Goal: Information Seeking & Learning: Learn about a topic

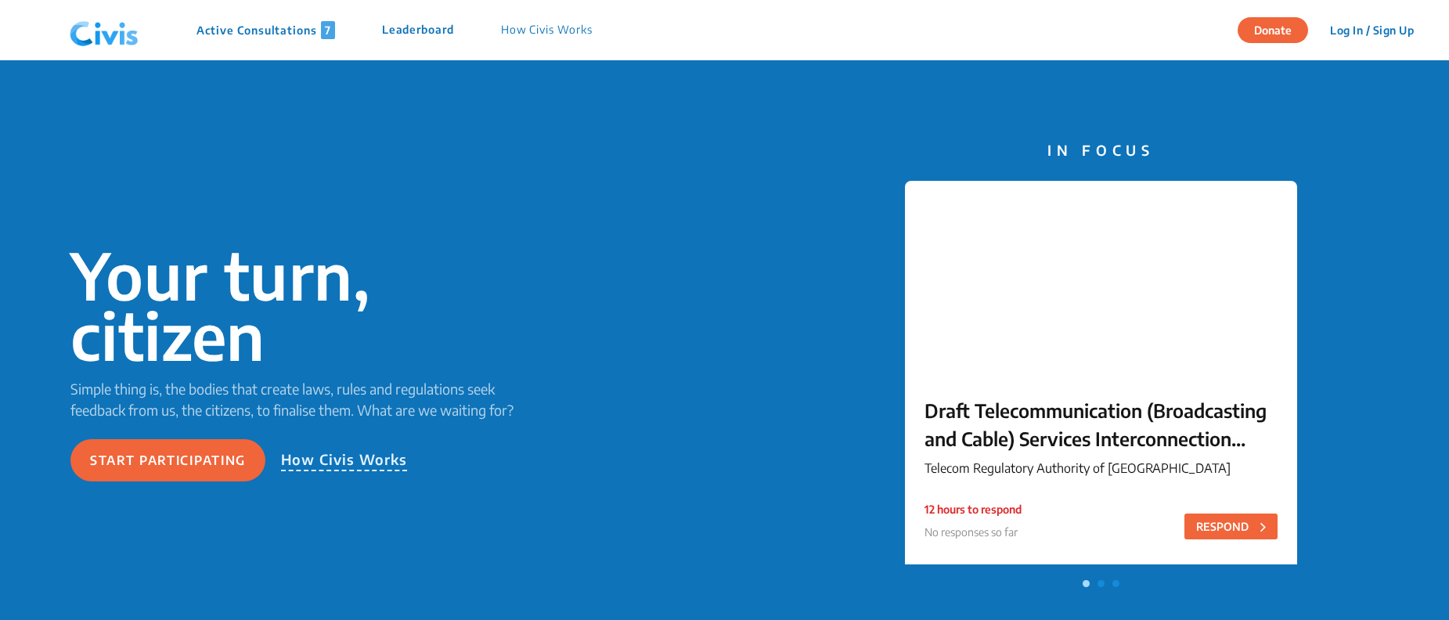
click at [240, 40] on div "Active Consultations 7 Leaderboard How Civis Works" at bounding box center [339, 30] width 552 height 47
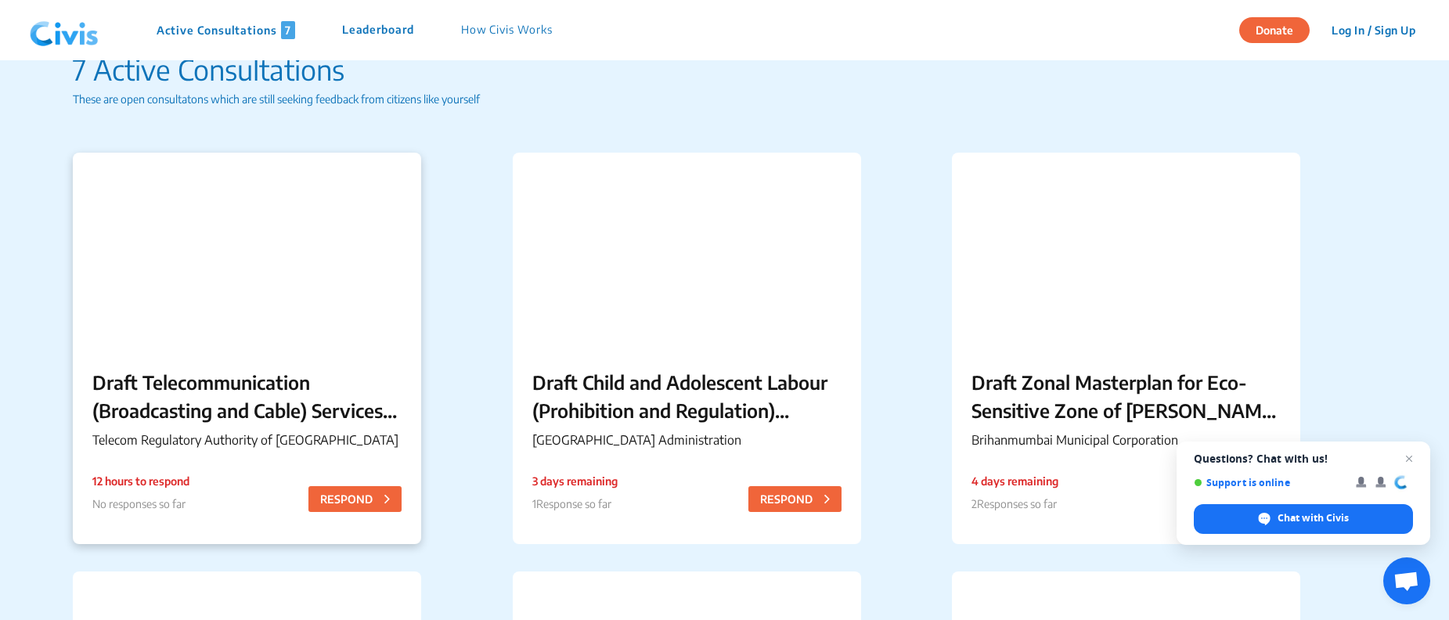
scroll to position [94, 0]
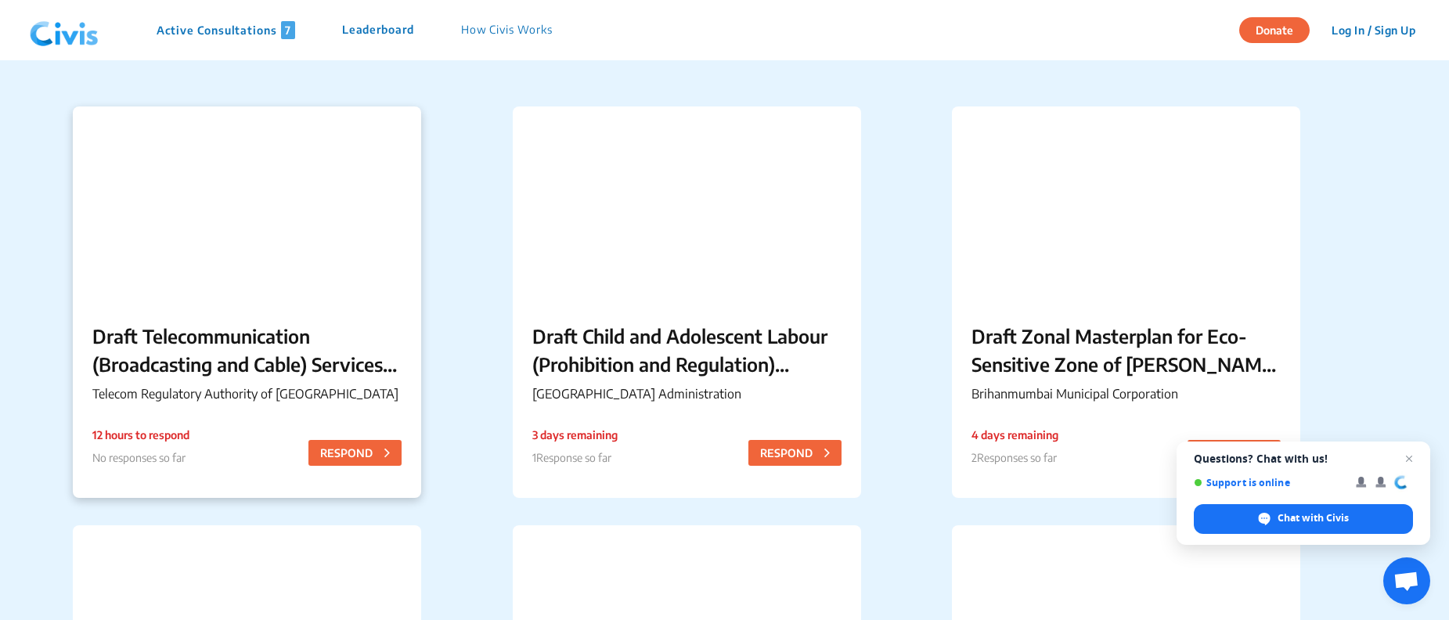
click at [248, 362] on p "Draft Telecommunication (Broadcasting and Cable) Services Interconnection (Addr…" at bounding box center [246, 350] width 309 height 56
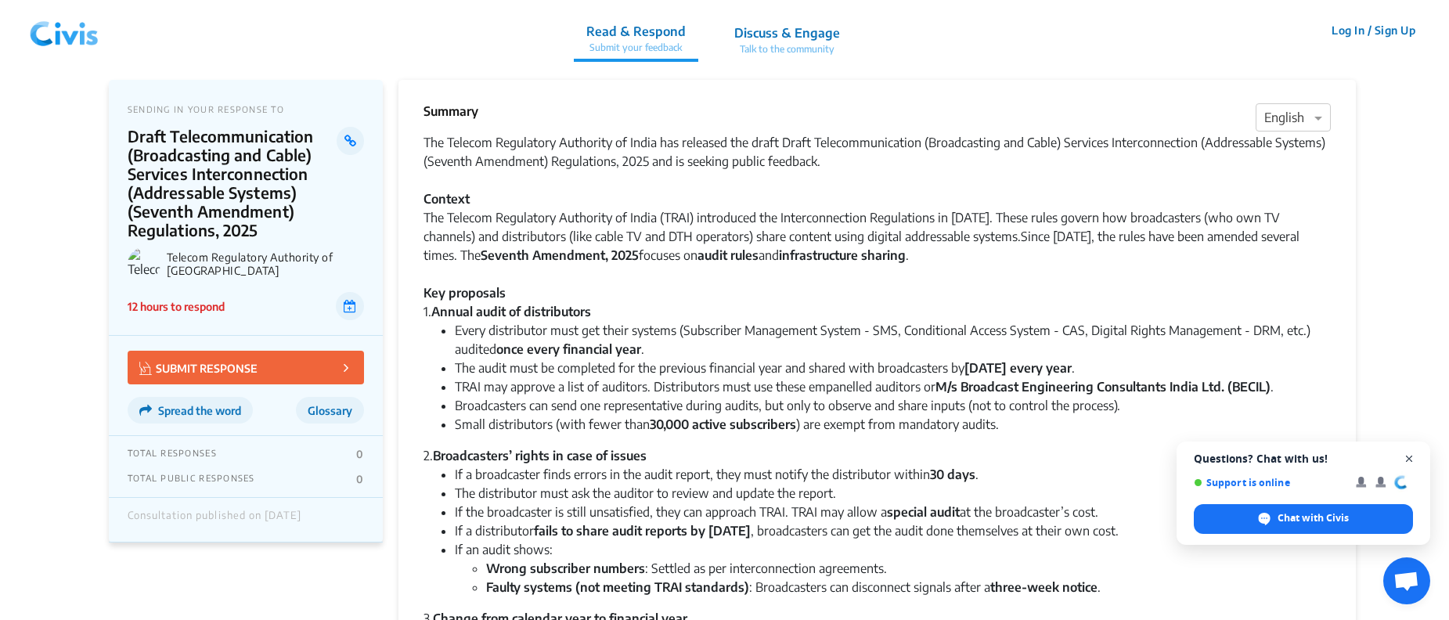
click at [1413, 460] on span "Close chat" at bounding box center [1410, 459] width 20 height 20
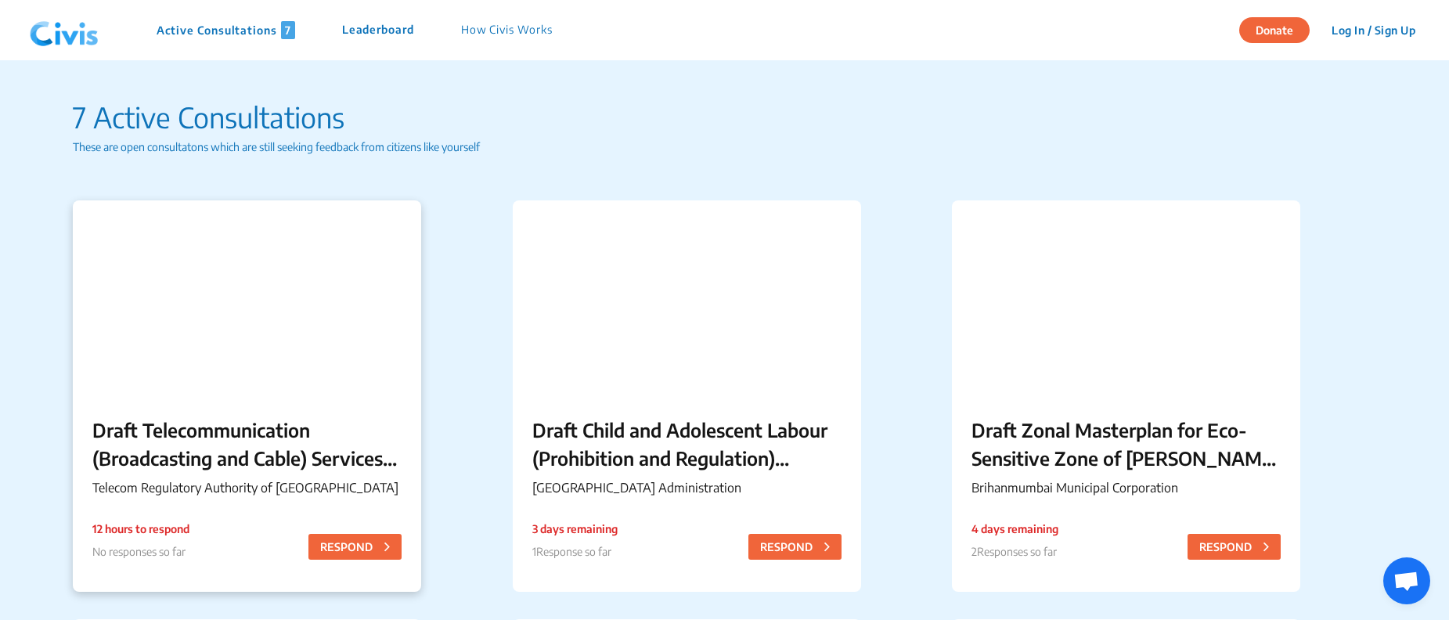
click at [135, 532] on p "12 hours to respond" at bounding box center [140, 529] width 97 height 16
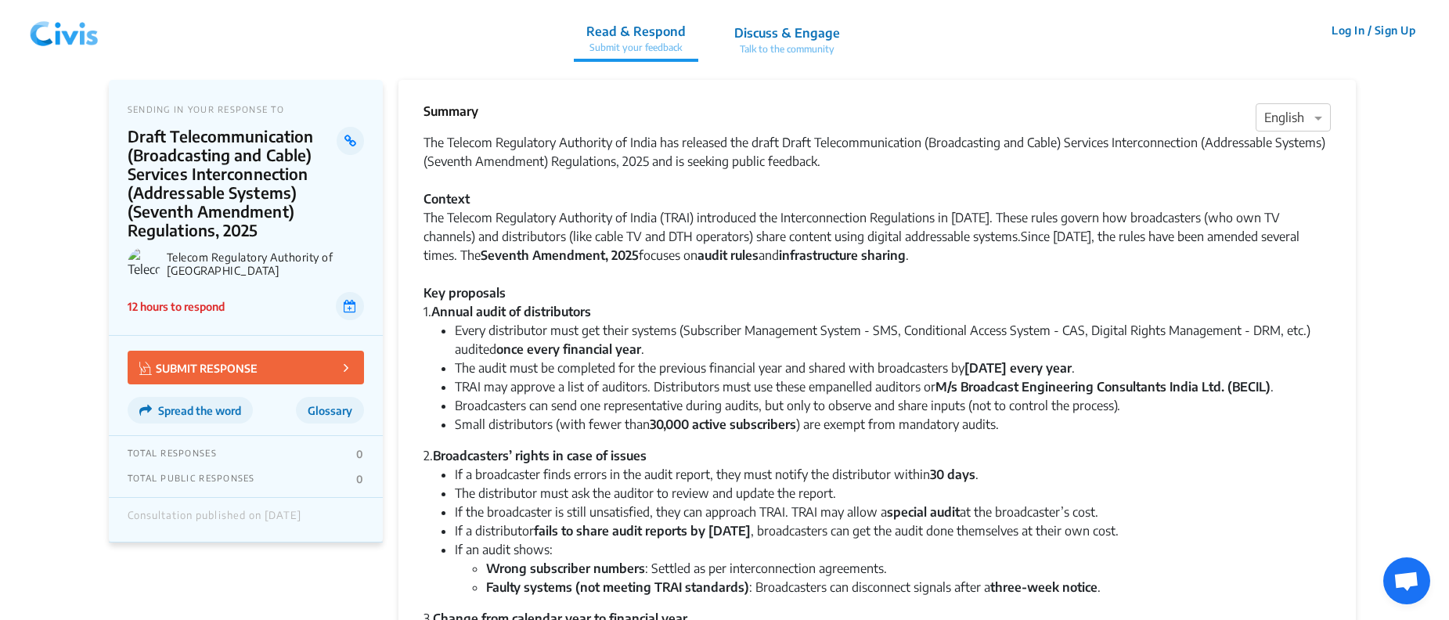
click at [149, 140] on p "Draft Telecommunication (Broadcasting and Cable) Services Interconnection (Addr…" at bounding box center [232, 183] width 209 height 113
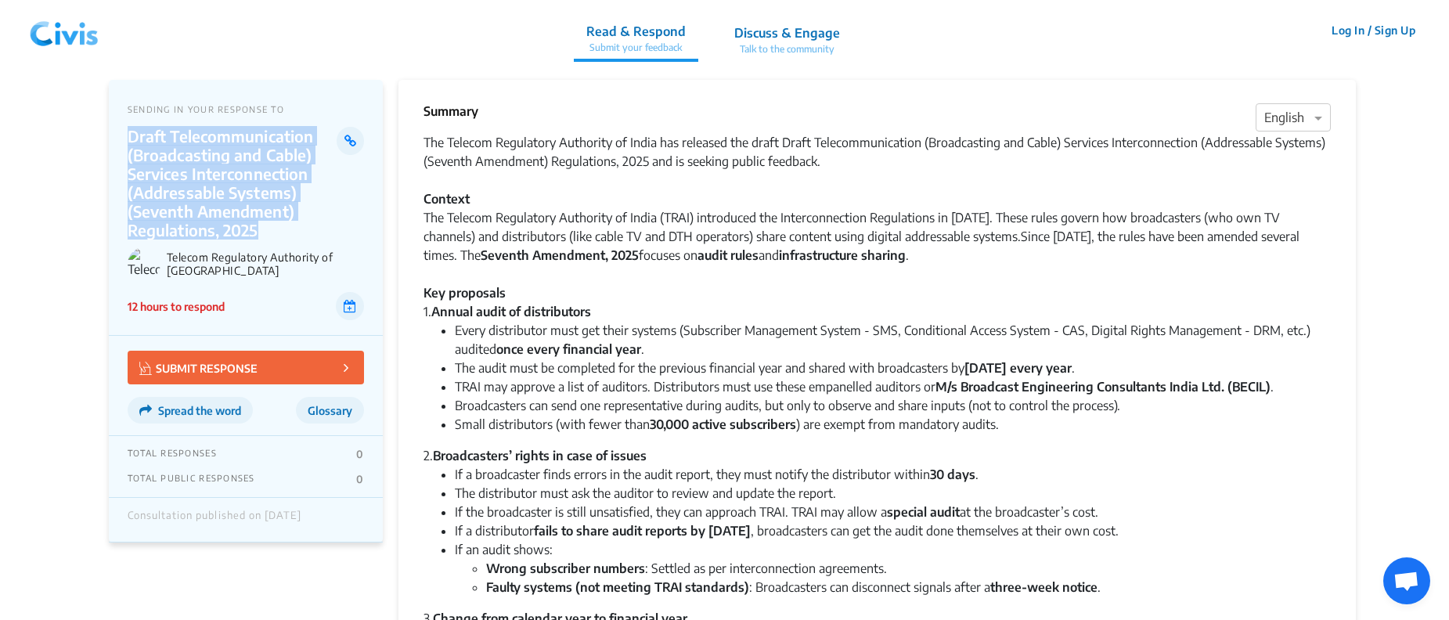
drag, startPoint x: 149, startPoint y: 140, endPoint x: 272, endPoint y: 233, distance: 154.4
click at [272, 233] on p "Draft Telecommunication (Broadcasting and Cable) Services Interconnection (Addr…" at bounding box center [232, 183] width 209 height 113
copy p "Draft Telecommunication (Broadcasting and Cable) Services Interconnection (Addr…"
click at [188, 141] on p "Draft Telecommunication (Broadcasting and Cable) Services Interconnection (Addr…" at bounding box center [232, 183] width 209 height 113
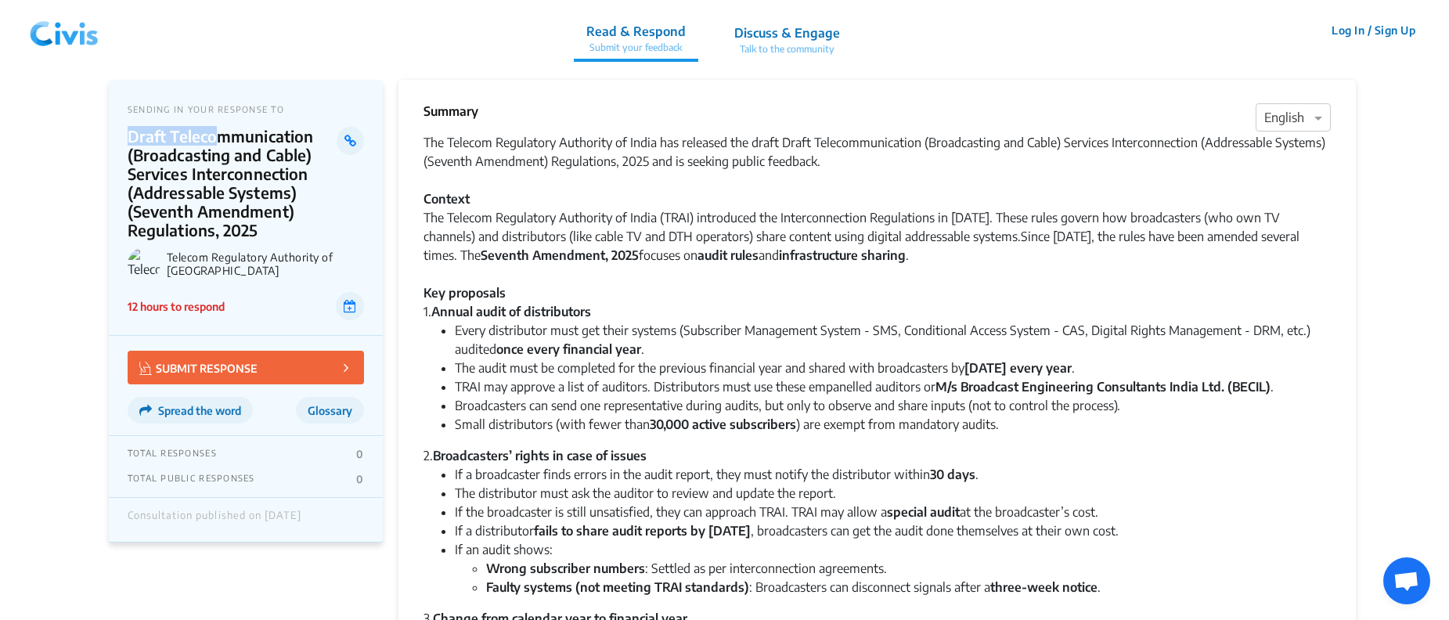
drag, startPoint x: 130, startPoint y: 140, endPoint x: 296, endPoint y: 139, distance: 166.0
click at [283, 139] on p "Draft Telecommunication (Broadcasting and Cable) Services Interconnection (Addr…" at bounding box center [232, 183] width 209 height 113
click at [298, 139] on p "Draft Telecommunication (Broadcasting and Cable) Services Interconnection (Addr…" at bounding box center [232, 183] width 209 height 113
click at [352, 139] on icon at bounding box center [350, 141] width 12 height 13
